Goal: Task Accomplishment & Management: Manage account settings

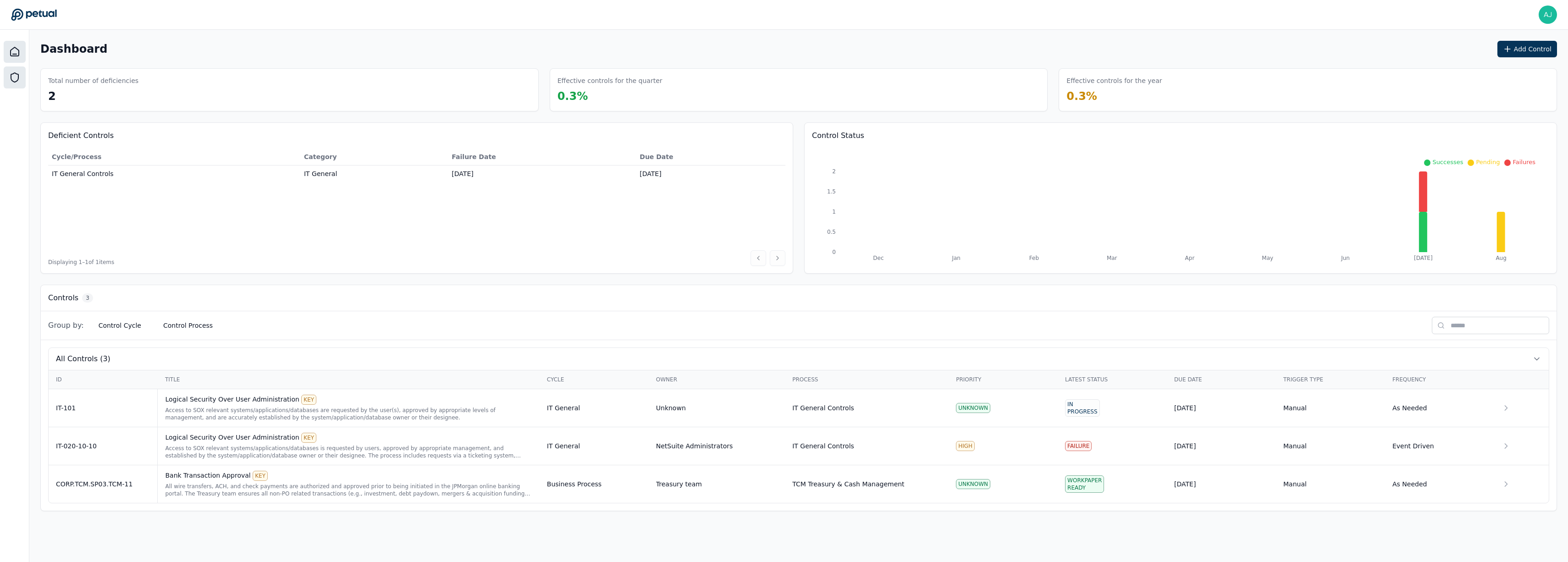
click at [19, 79] on icon at bounding box center [15, 78] width 11 height 11
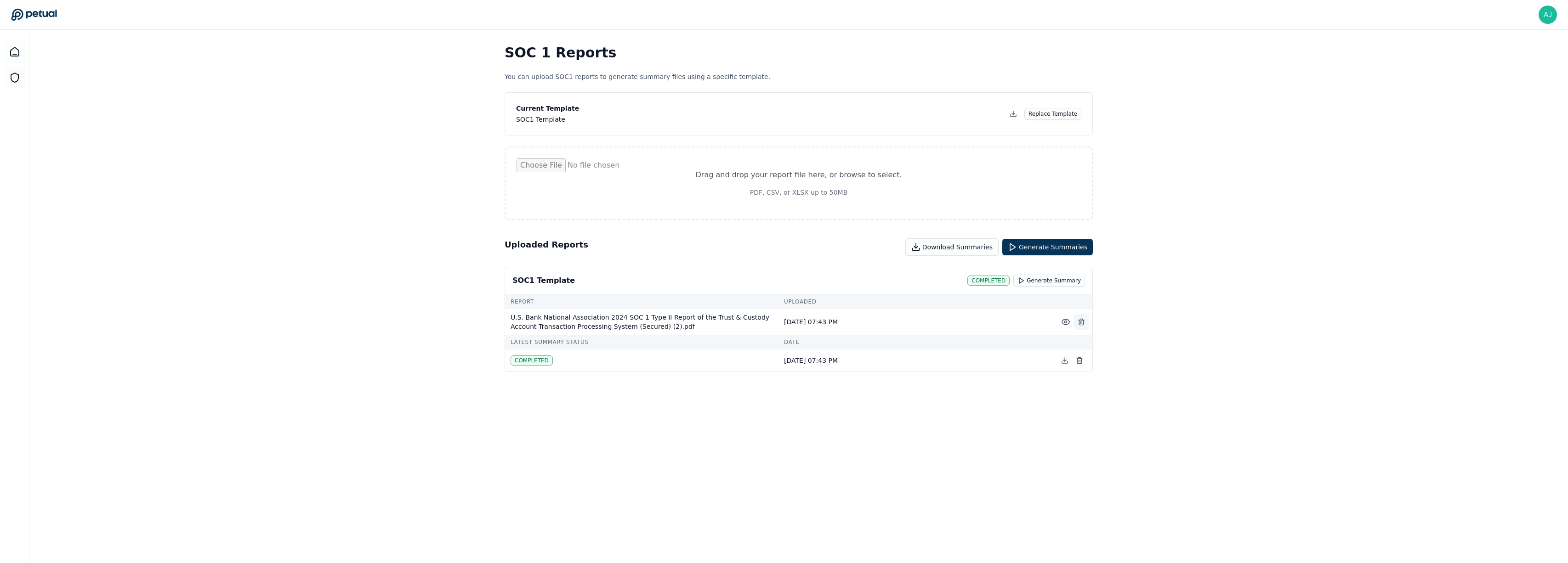
click at [1076, 321] on button at bounding box center [1081, 322] width 15 height 17
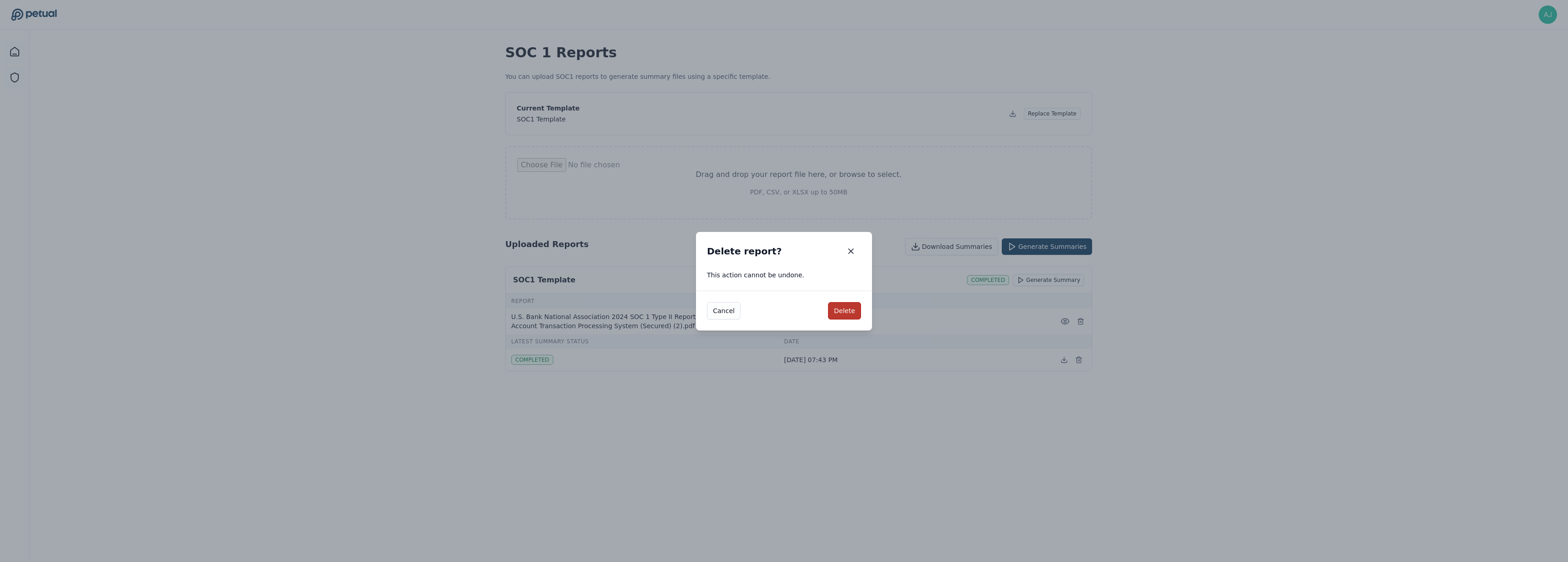
click at [838, 311] on button "Delete" at bounding box center [844, 311] width 33 height 18
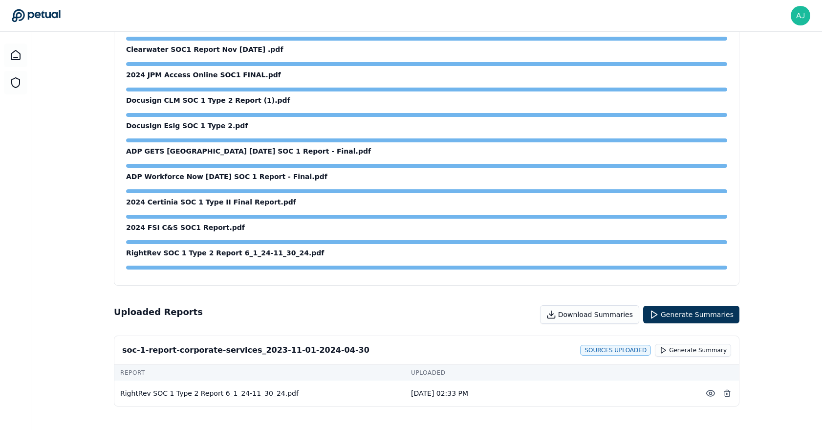
scroll to position [749, 0]
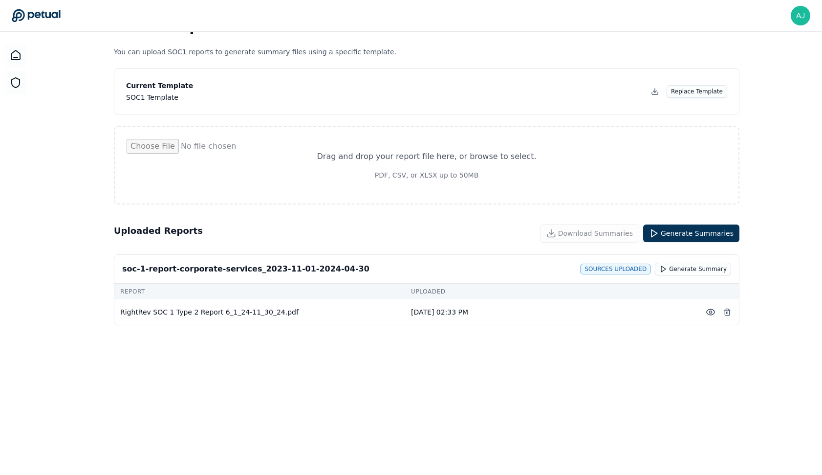
scroll to position [30, 0]
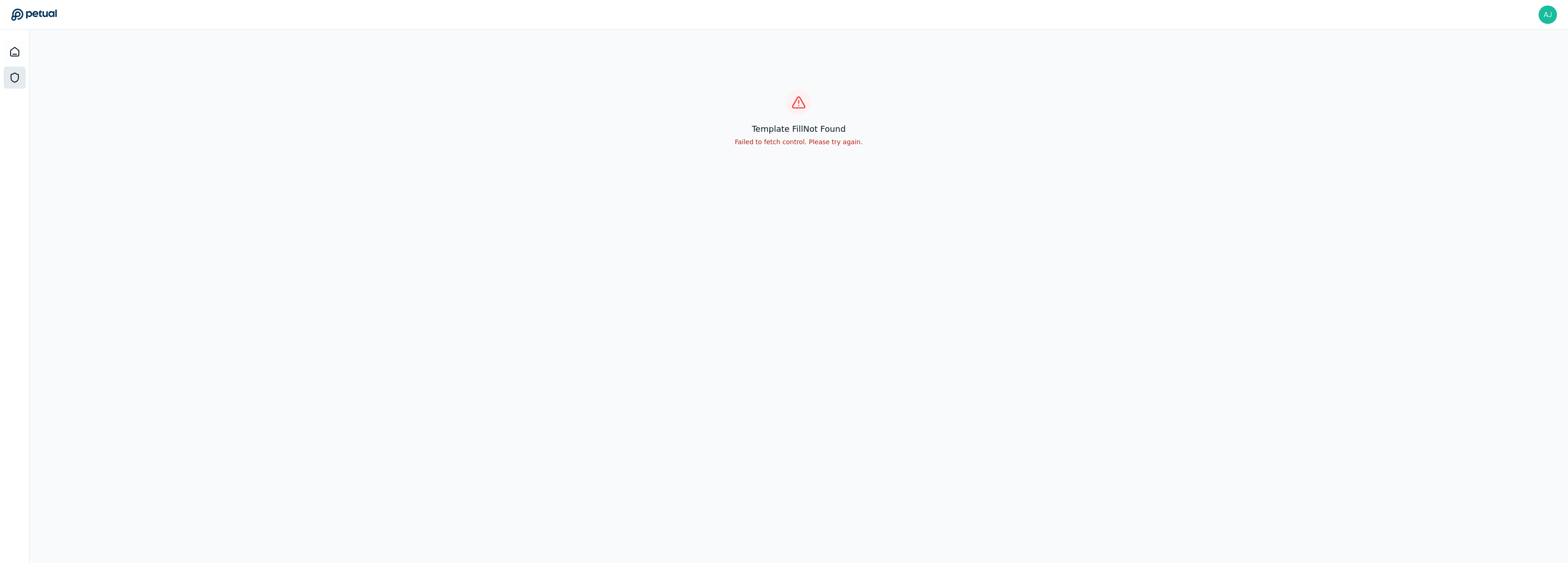
click at [18, 74] on icon at bounding box center [15, 78] width 8 height 9
